Goal: Navigation & Orientation: Find specific page/section

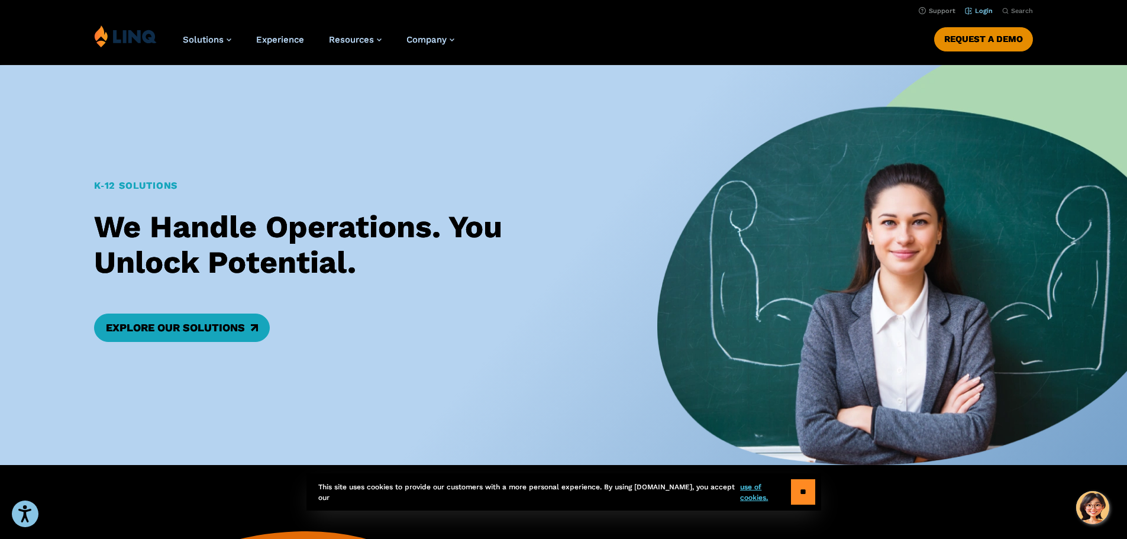
click at [978, 5] on li "Login" at bounding box center [979, 10] width 28 height 13
click at [977, 11] on link "Login" at bounding box center [979, 11] width 28 height 8
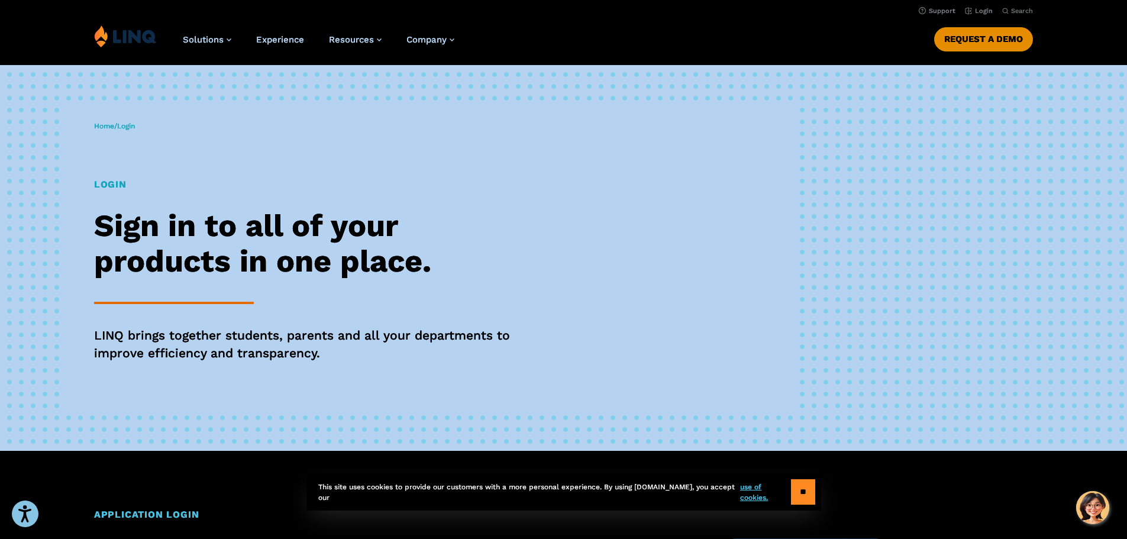
click at [130, 124] on span "Login" at bounding box center [126, 126] width 18 height 8
click at [113, 183] on h1 "Login" at bounding box center [311, 184] width 434 height 14
click at [198, 302] on hr at bounding box center [174, 303] width 160 height 2
drag, startPoint x: 198, startPoint y: 302, endPoint x: 215, endPoint y: 304, distance: 17.2
click at [199, 304] on hr at bounding box center [174, 303] width 160 height 2
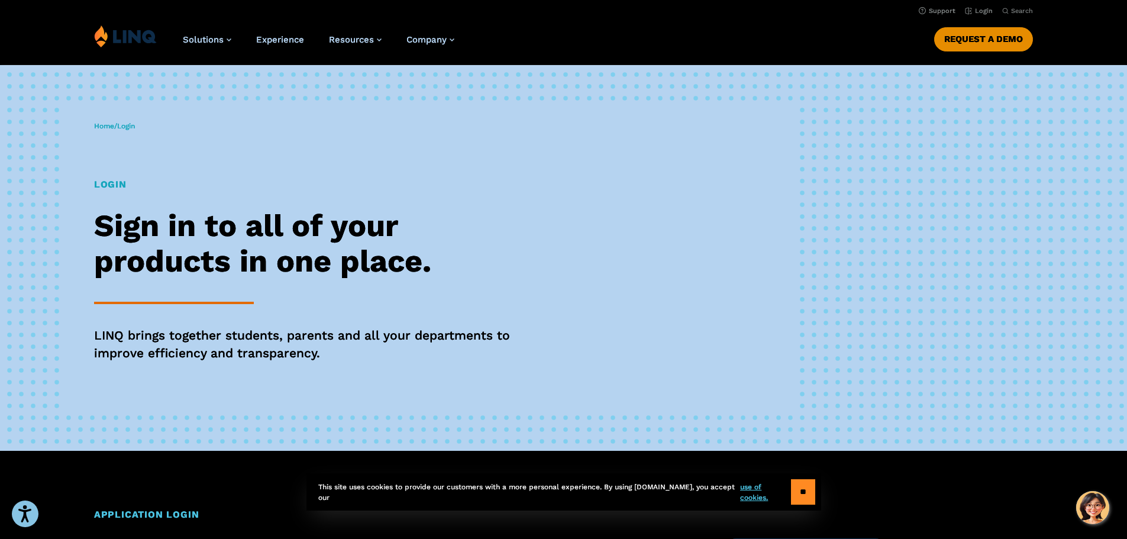
drag, startPoint x: 215, startPoint y: 304, endPoint x: 232, endPoint y: 304, distance: 17.2
click at [218, 304] on div "Login Sign in to all of your products in one place. LINQ brings together studen…" at bounding box center [311, 286] width 434 height 218
drag, startPoint x: 302, startPoint y: 301, endPoint x: 379, endPoint y: 302, distance: 76.3
click at [328, 297] on div "Login Sign in to all of your products in one place. LINQ brings together studen…" at bounding box center [311, 286] width 434 height 218
click at [326, 314] on div "Login Sign in to all of your products in one place. LINQ brings together studen…" at bounding box center [311, 286] width 434 height 218
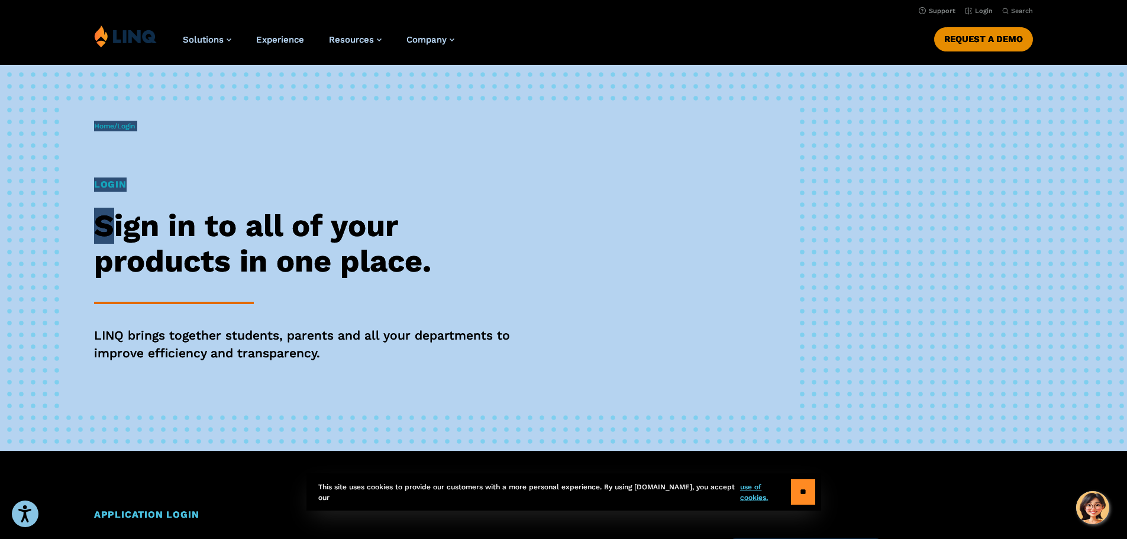
drag, startPoint x: 69, startPoint y: 236, endPoint x: 320, endPoint y: 212, distance: 252.6
click at [119, 211] on div "Home / Login Login Sign in to all of your products in one place. LINQ brings to…" at bounding box center [446, 257] width 704 height 303
drag, startPoint x: 320, startPoint y: 212, endPoint x: 362, endPoint y: 235, distance: 47.6
click at [364, 234] on h2 "Sign in to all of your products in one place." at bounding box center [311, 243] width 434 height 71
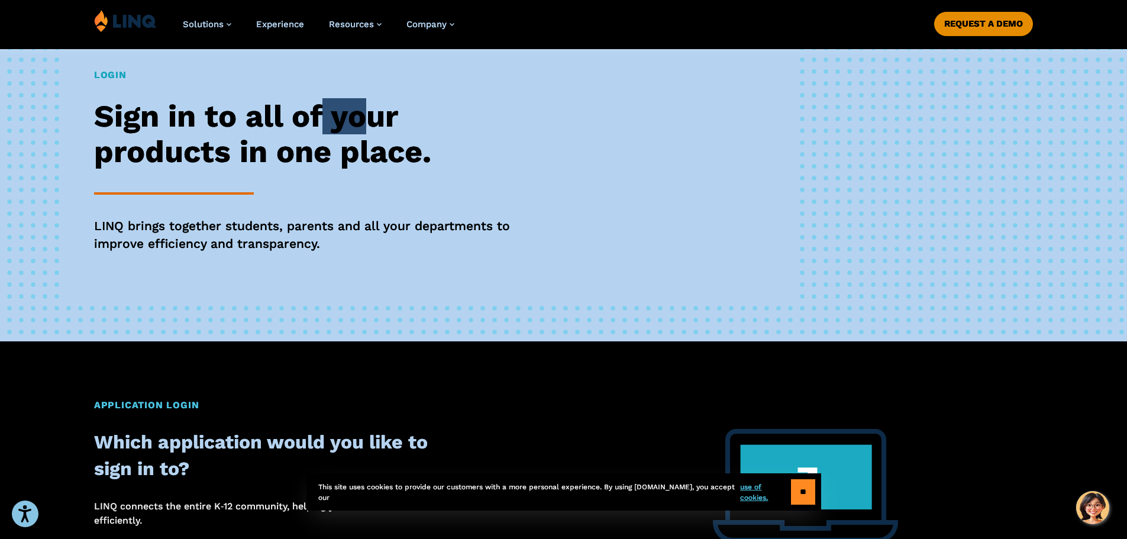
scroll to position [473, 0]
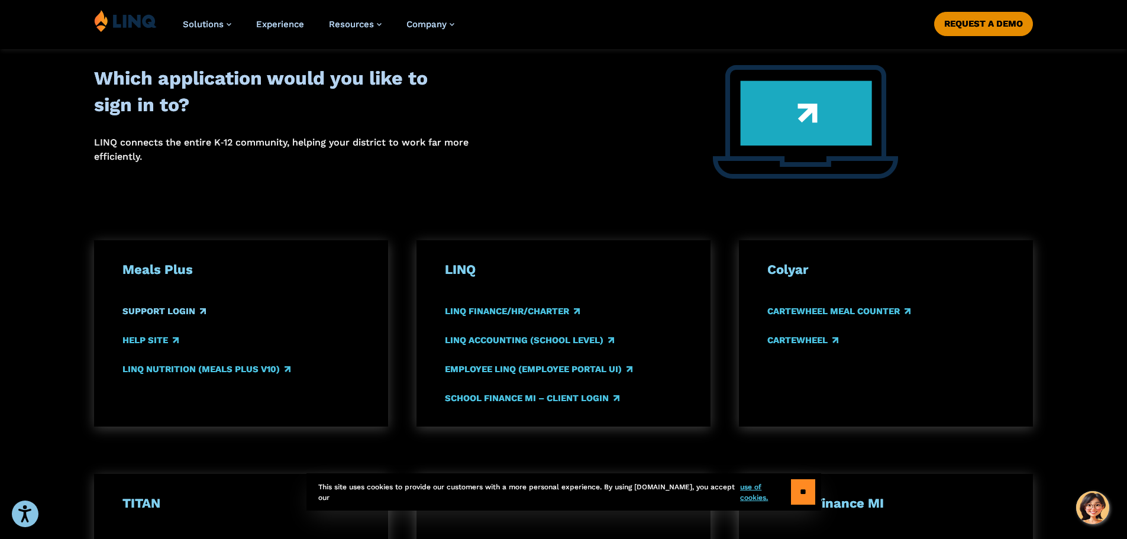
click at [156, 312] on link "Support Login" at bounding box center [163, 311] width 83 height 13
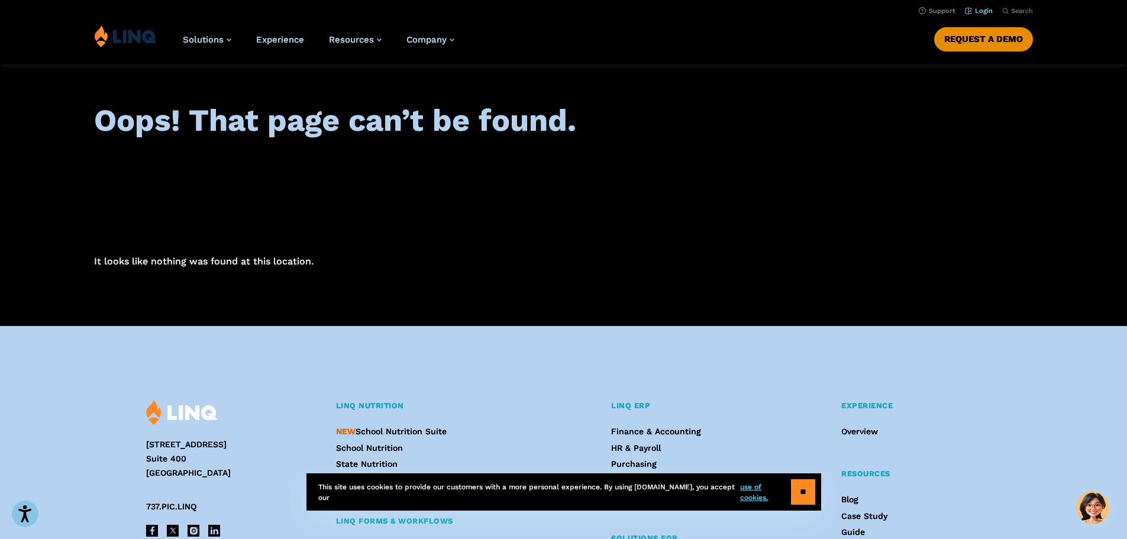
click at [972, 11] on link "Login" at bounding box center [979, 11] width 28 height 8
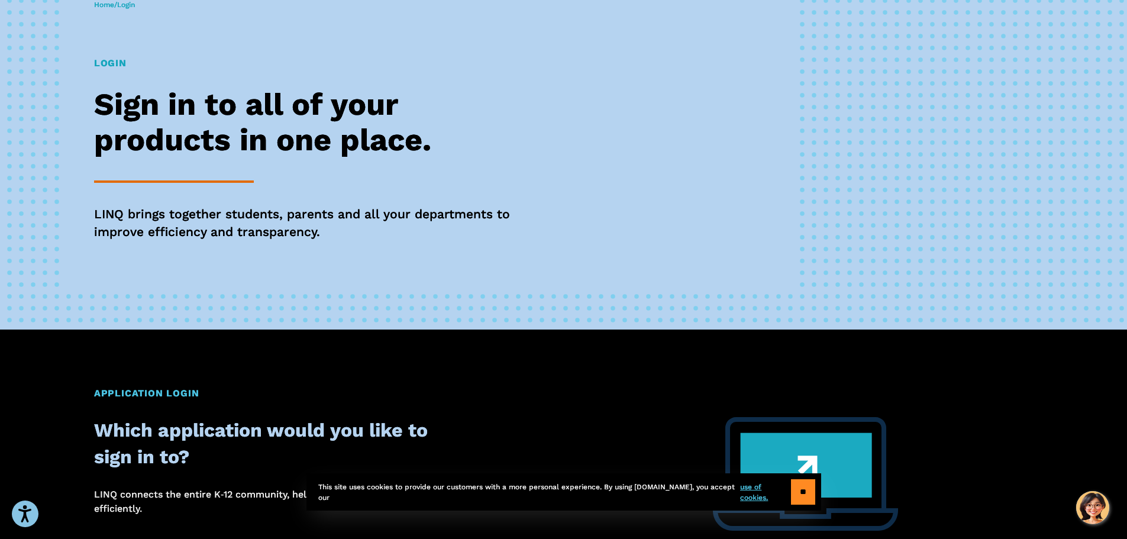
scroll to position [355, 0]
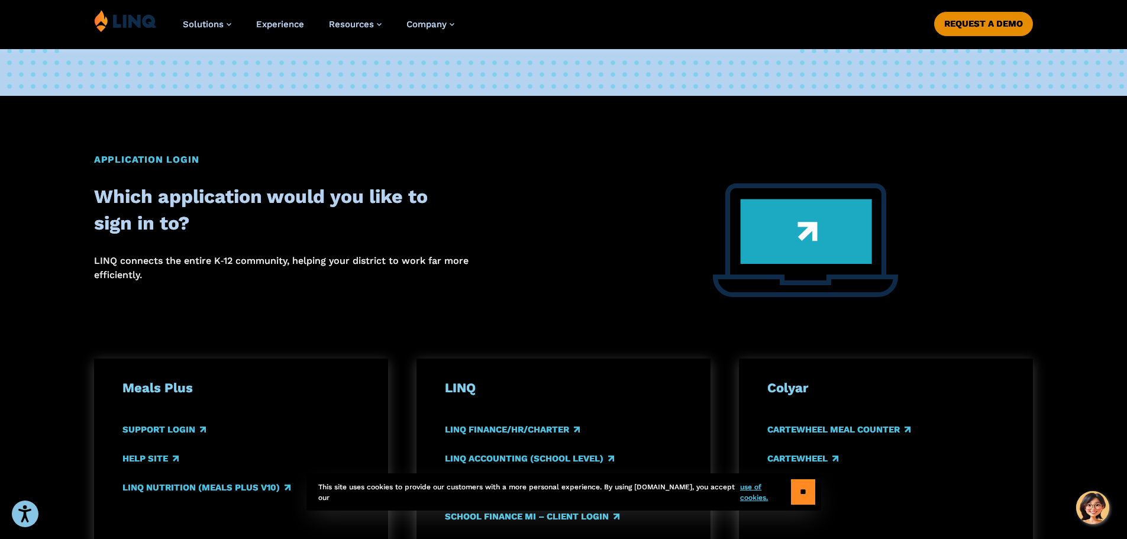
click at [786, 236] on img at bounding box center [805, 240] width 185 height 114
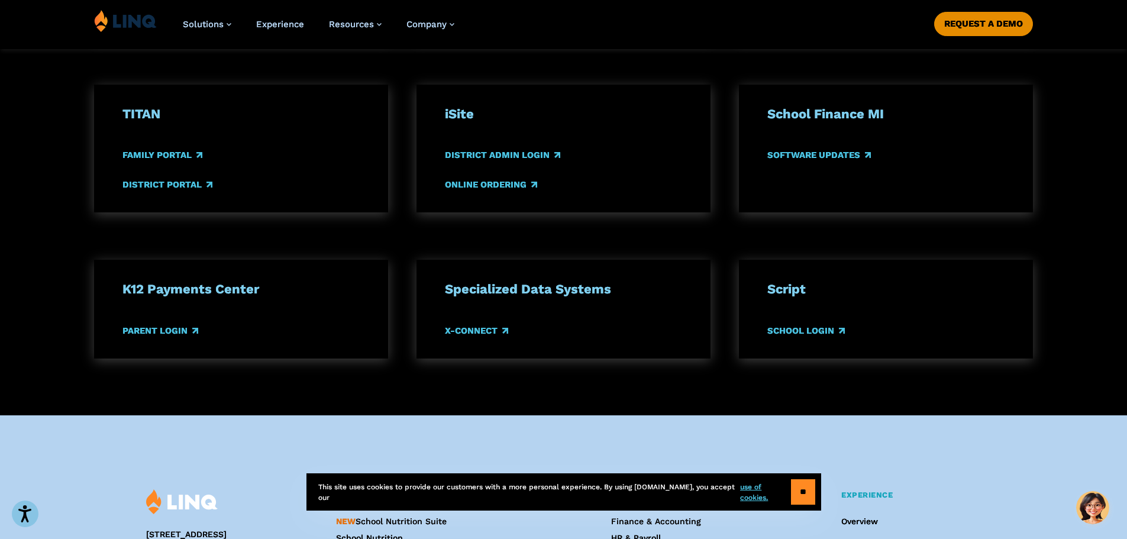
scroll to position [887, 0]
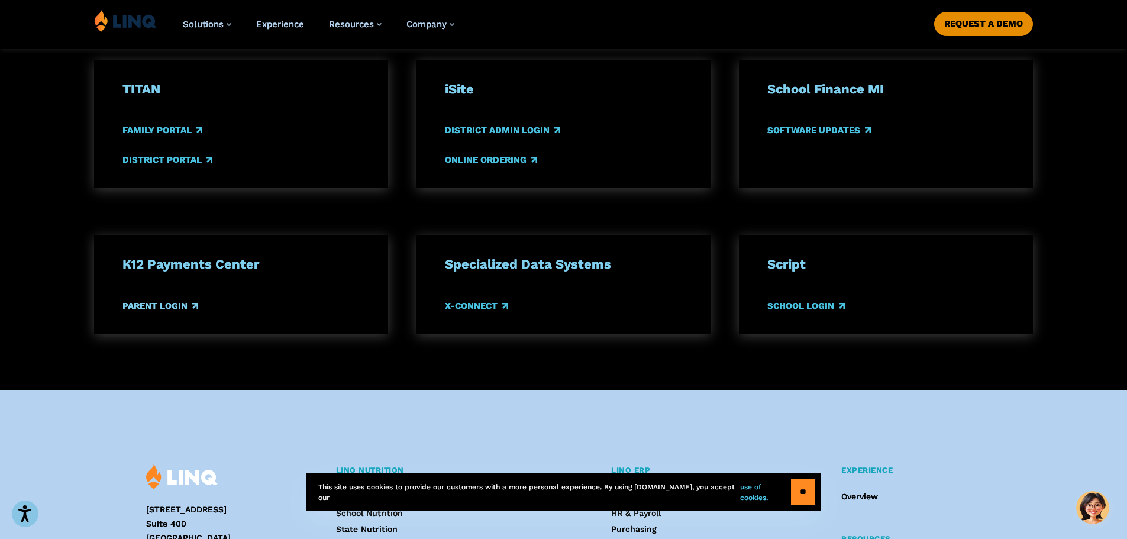
click at [156, 305] on link "Parent Login" at bounding box center [160, 305] width 76 height 13
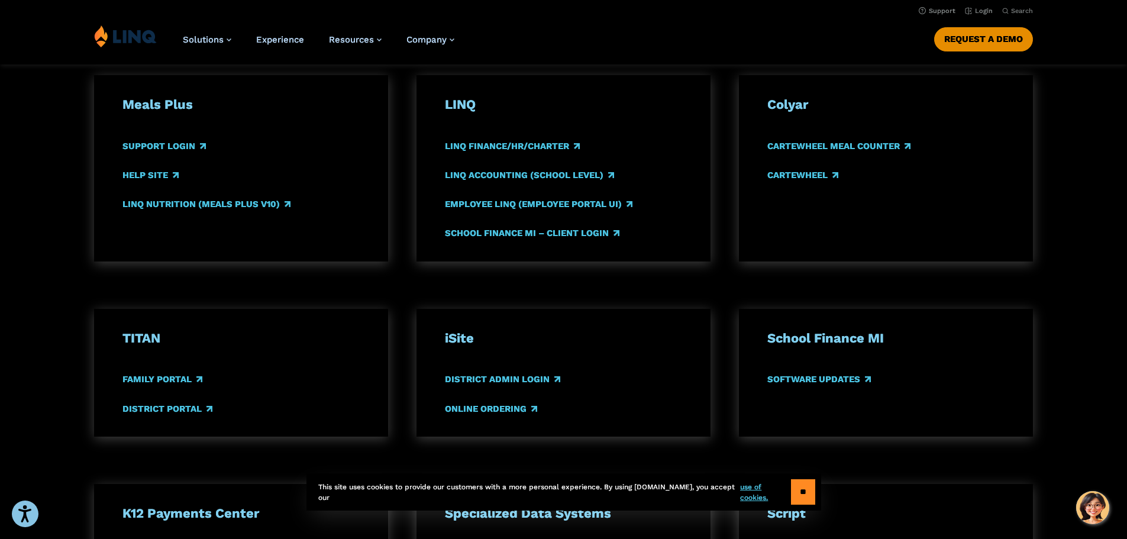
scroll to position [592, 0]
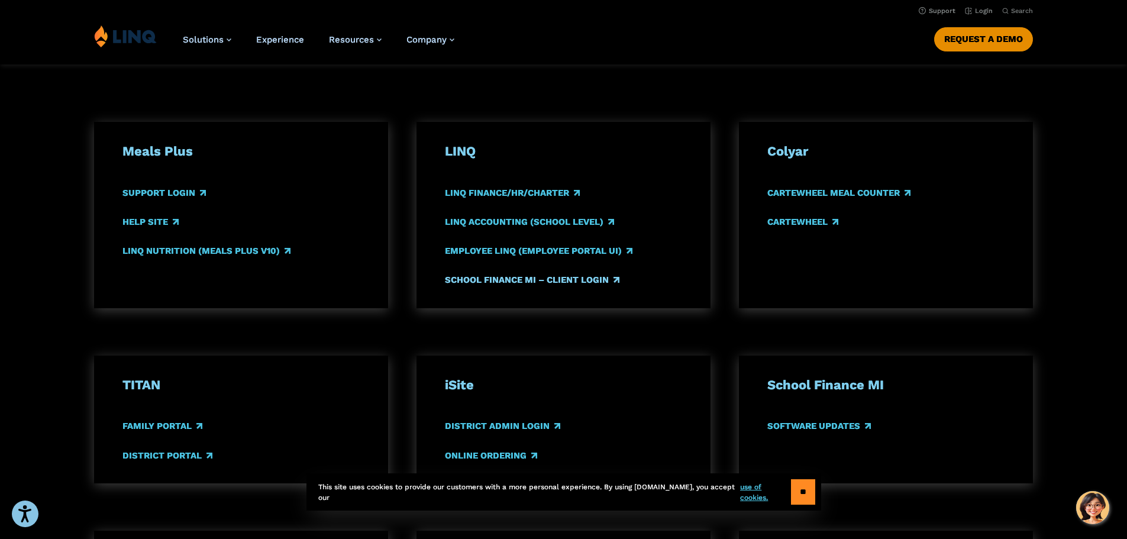
click at [523, 276] on link "School Finance MI – Client Login" at bounding box center [532, 279] width 175 height 13
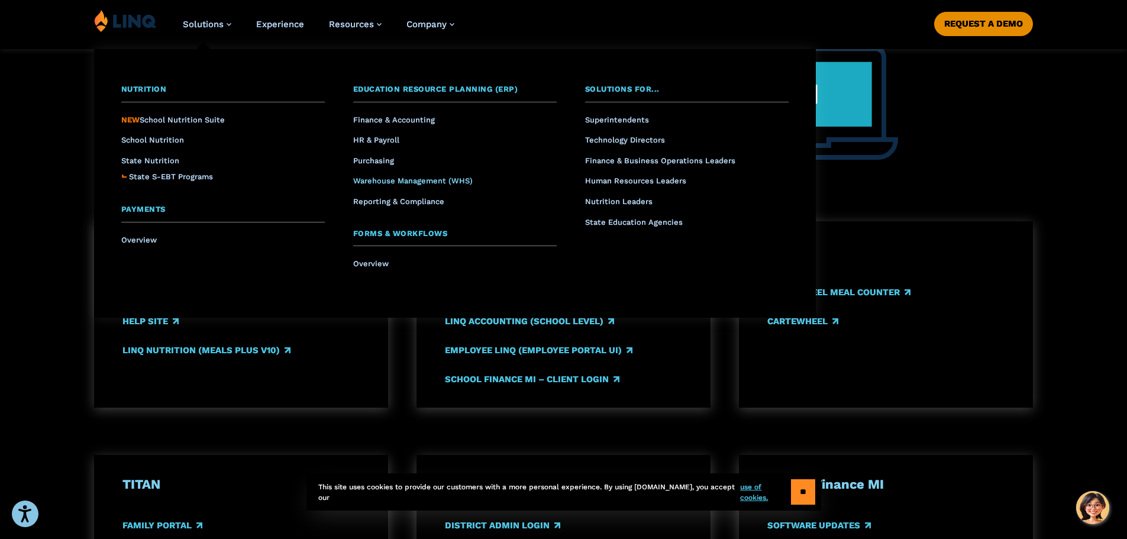
scroll to position [532, 0]
